Goal: Download file/media

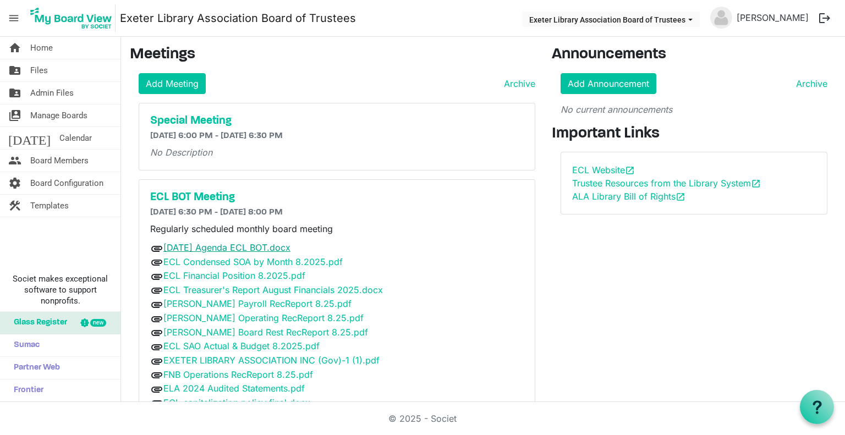
click at [215, 244] on link "[DATE] Agenda ECL BOT.docx" at bounding box center [226, 247] width 127 height 11
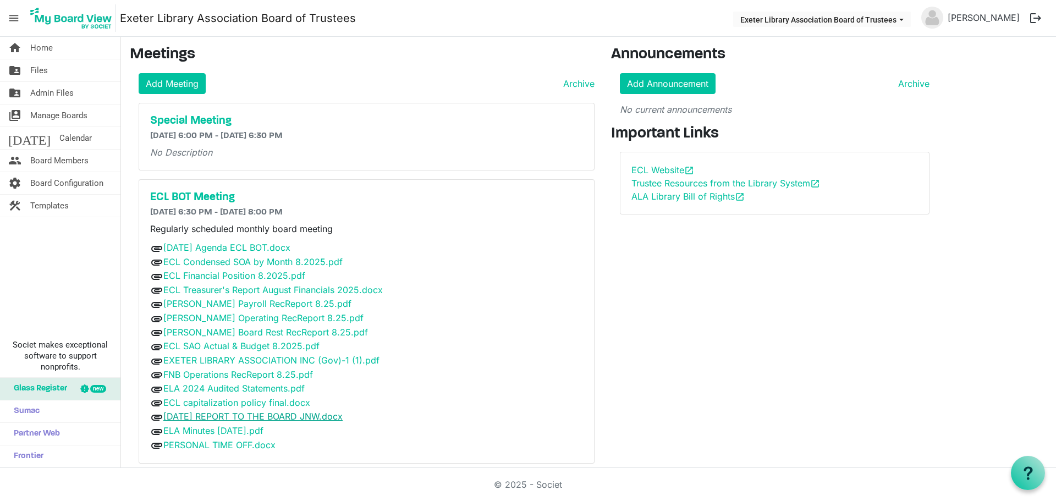
click at [268, 414] on link "[DATE] REPORT TO THE BOARD JNW.docx" at bounding box center [252, 416] width 179 height 11
click at [270, 289] on link "ECL Treasurer's Report August Financials 2025.docx" at bounding box center [272, 289] width 219 height 11
click at [216, 434] on link "PERSONAL TIME OFF.docx" at bounding box center [219, 444] width 112 height 11
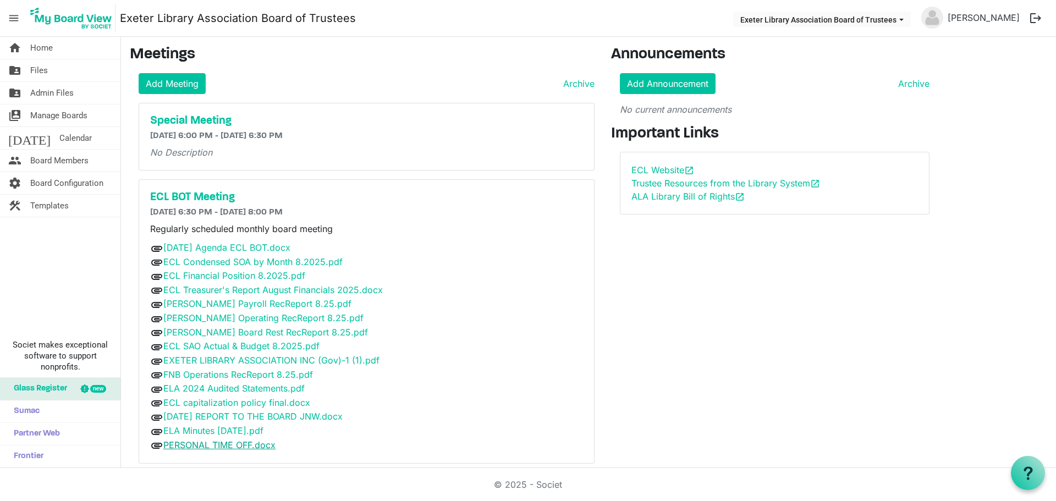
click at [216, 434] on link "PERSONAL TIME OFF.docx" at bounding box center [219, 444] width 112 height 11
click at [252, 401] on link "ECL capitalization policy final.docx" at bounding box center [236, 402] width 147 height 11
click at [278, 360] on link "EXETER LIBRARY ASSOCIATION INC (Gov)-1 (1).pdf" at bounding box center [271, 360] width 216 height 11
